Goal: Task Accomplishment & Management: Manage account settings

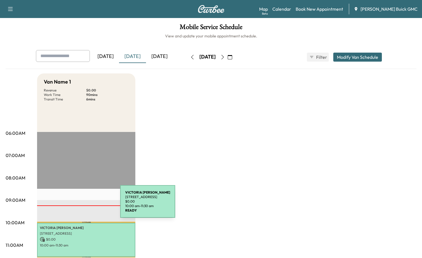
scroll to position [28, 0]
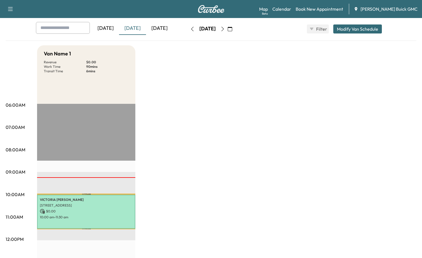
click at [281, 116] on div "Van Name 1 Revenue $ 0.00 Work Time 90 mins Transit Time 6 mins Travel [PERSON_…" at bounding box center [227, 256] width 380 height 422
click at [232, 29] on icon "button" at bounding box center [230, 29] width 4 height 4
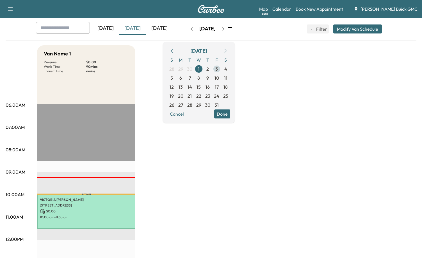
click at [221, 67] on span "3" at bounding box center [216, 68] width 9 height 9
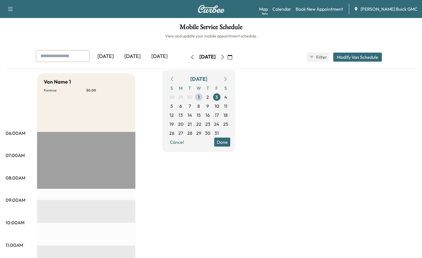
click at [230, 141] on button "Done" at bounding box center [222, 141] width 16 height 9
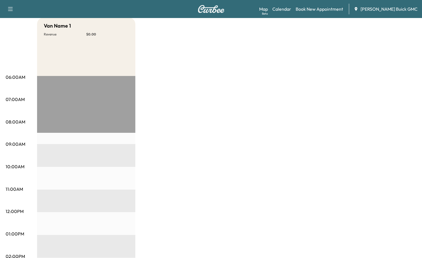
scroll to position [56, 0]
click at [172, 74] on div "Van Name 1 Revenue $ 0.00 EST Start" at bounding box center [227, 228] width 380 height 422
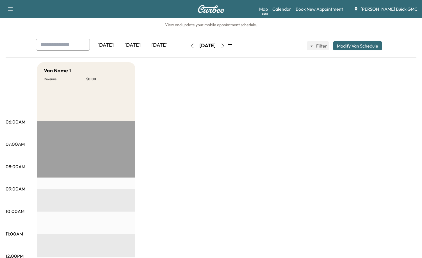
scroll to position [0, 0]
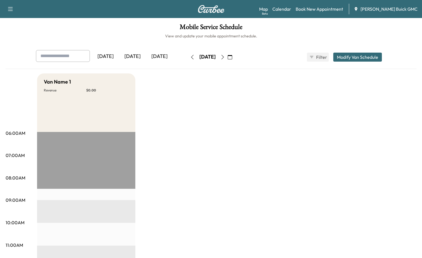
click at [135, 56] on div "[DATE]" at bounding box center [132, 56] width 27 height 13
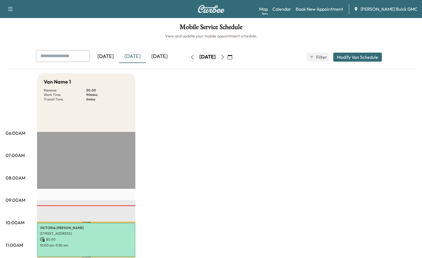
click at [132, 55] on div "[DATE]" at bounding box center [132, 56] width 27 height 13
click at [166, 56] on div "[DATE]" at bounding box center [159, 56] width 27 height 13
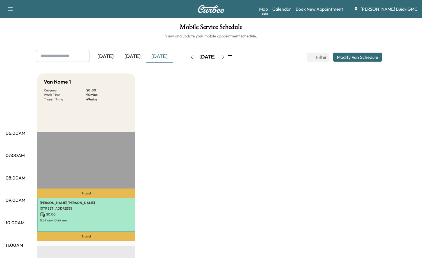
click at [162, 58] on div "[DATE]" at bounding box center [159, 56] width 27 height 13
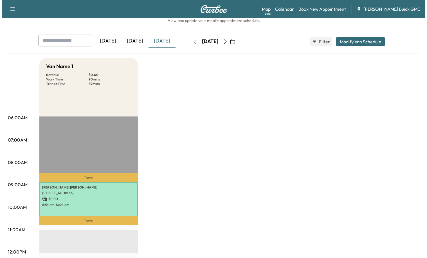
scroll to position [28, 0]
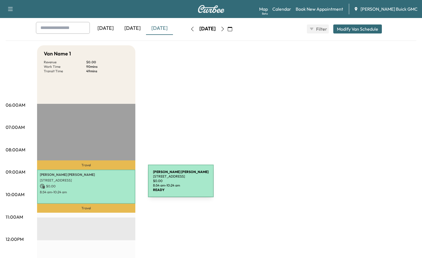
click at [106, 184] on p "$ 0.00" at bounding box center [86, 185] width 93 height 5
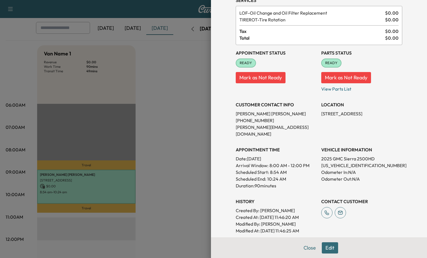
scroll to position [0, 0]
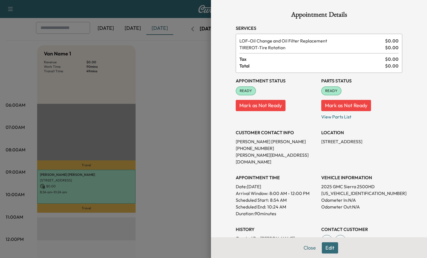
click at [328, 246] on button "Edit" at bounding box center [329, 247] width 16 height 11
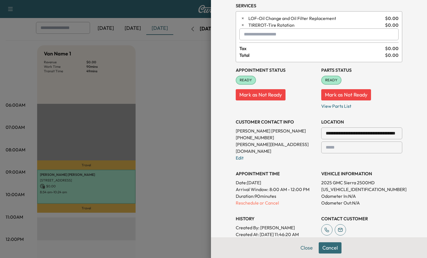
scroll to position [56, 0]
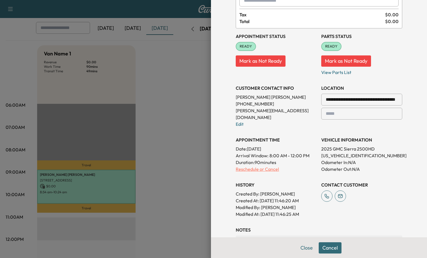
click at [255, 166] on p "Reschedule or Cancel" at bounding box center [275, 169] width 81 height 7
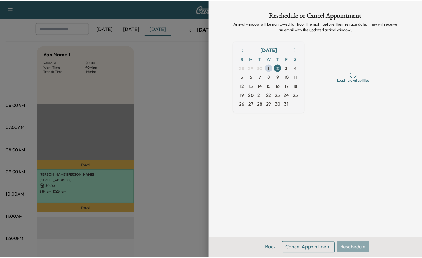
scroll to position [0, 0]
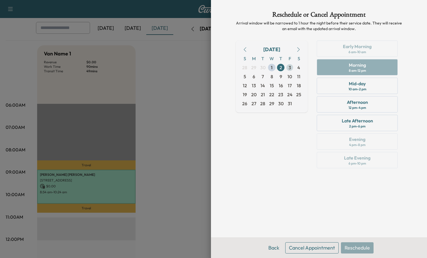
click at [289, 67] on span "3" at bounding box center [289, 67] width 3 height 7
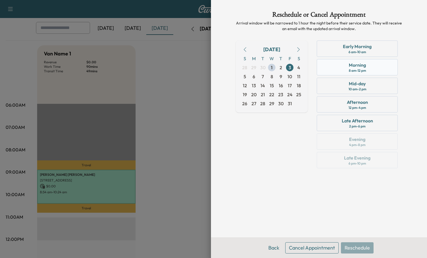
click at [372, 66] on div "Morning 8 am - 12 pm" at bounding box center [356, 67] width 81 height 16
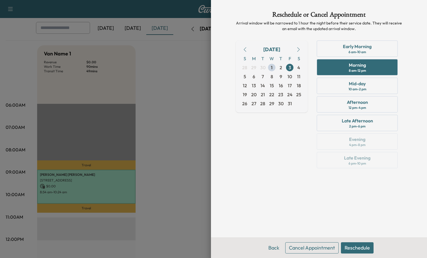
click at [361, 249] on button "Reschedule" at bounding box center [357, 247] width 33 height 11
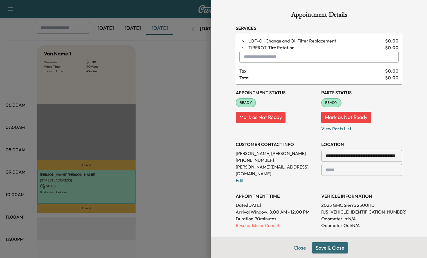
click at [321, 248] on button "Save & Close" at bounding box center [330, 247] width 36 height 11
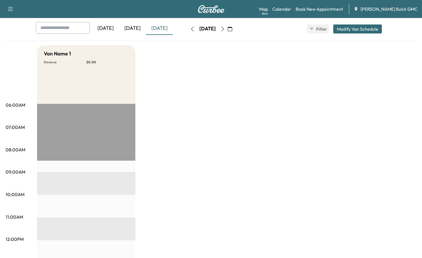
click at [225, 29] on icon "button" at bounding box center [223, 29] width 4 height 4
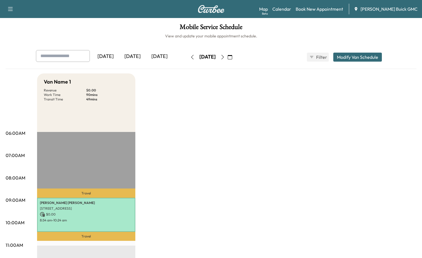
click at [137, 57] on div "[DATE]" at bounding box center [132, 56] width 27 height 13
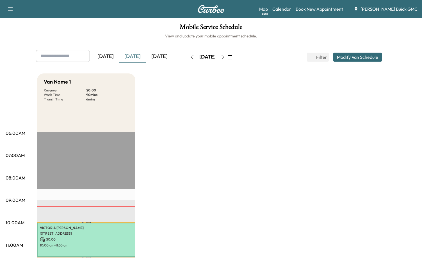
click at [160, 53] on div "[DATE]" at bounding box center [159, 56] width 27 height 13
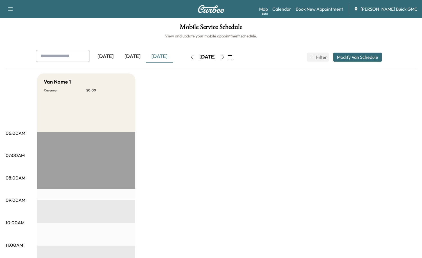
click at [132, 55] on div "[DATE]" at bounding box center [132, 56] width 27 height 13
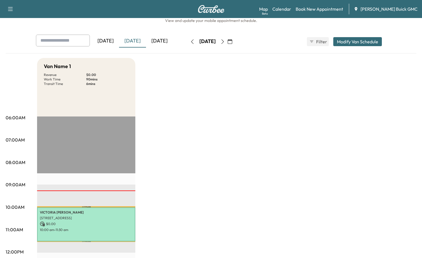
scroll to position [28, 0]
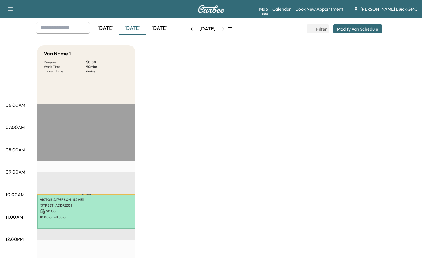
click at [207, 169] on div "Van Name 1 Revenue $ 0.00 Work Time 90 mins Transit Time 6 mins Travel [PERSON_…" at bounding box center [227, 256] width 380 height 422
click at [191, 115] on div "Van Name 1 Revenue $ 0.00 Work Time 90 mins Transit Time 6 mins Travel [PERSON_…" at bounding box center [227, 256] width 380 height 422
